Goal: Task Accomplishment & Management: Manage account settings

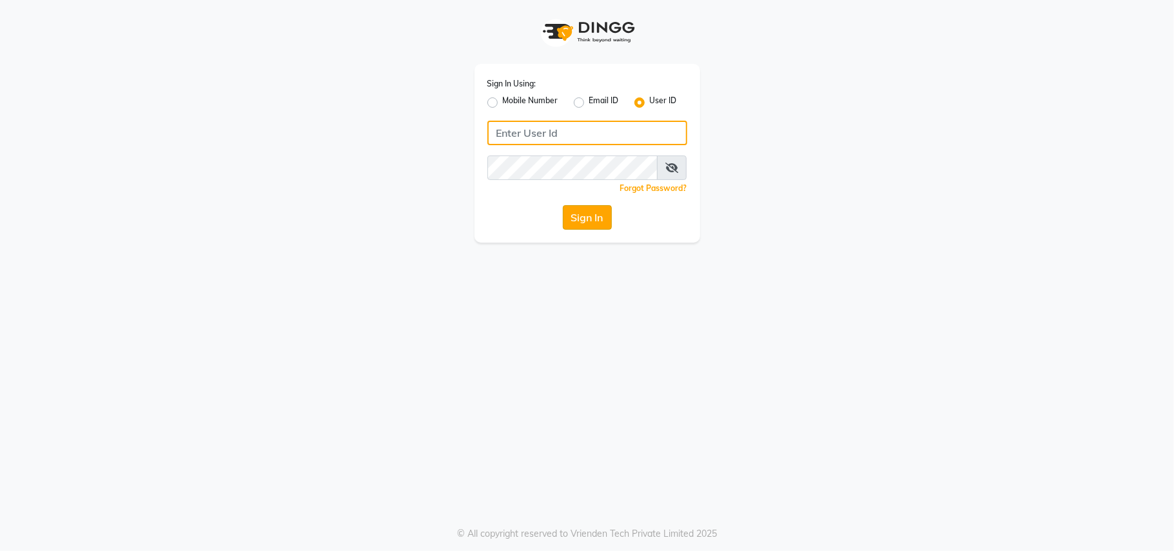
type input "shraddhawellness"
click at [578, 218] on button "Sign In" at bounding box center [587, 217] width 49 height 24
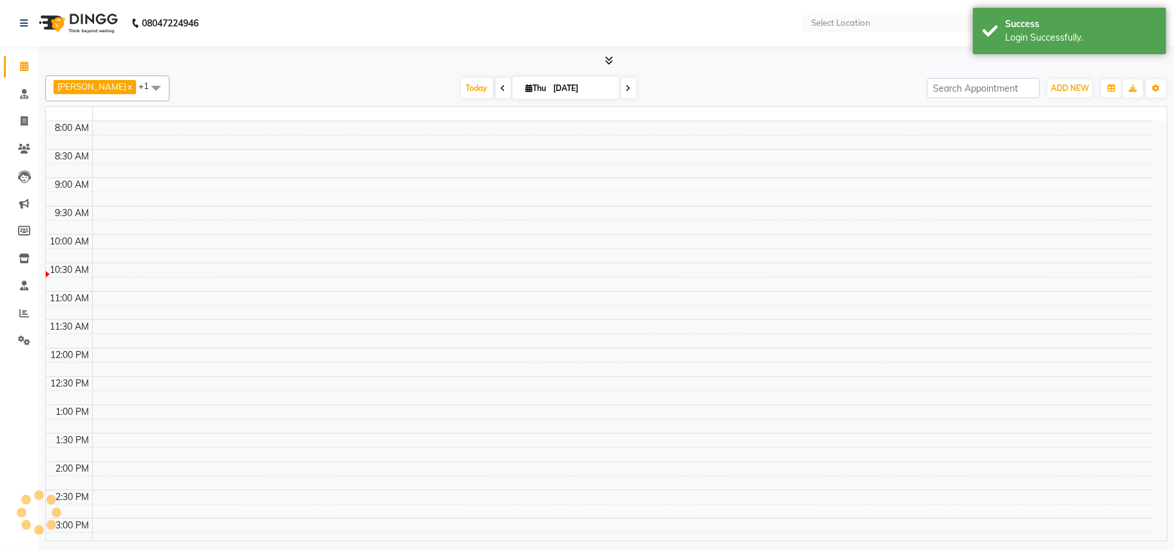
select select "en"
